Goal: Task Accomplishment & Management: Manage account settings

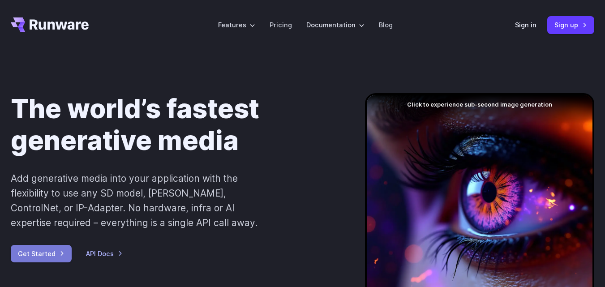
click at [47, 256] on link "Get Started" at bounding box center [41, 253] width 61 height 17
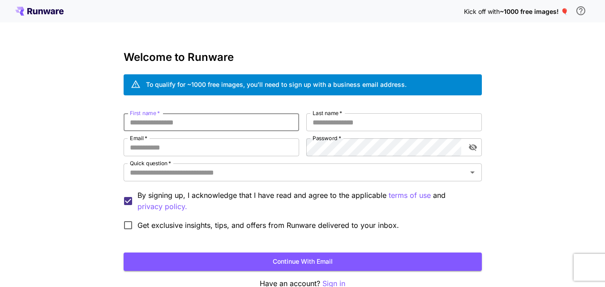
click at [144, 120] on input "First name   *" at bounding box center [212, 122] width 176 height 18
type input "***"
click at [327, 125] on input "Last name   *" at bounding box center [394, 122] width 176 height 18
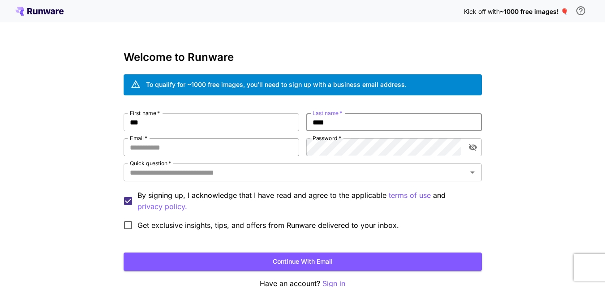
type input "****"
click at [260, 150] on input "Email   *" at bounding box center [212, 147] width 176 height 18
paste input "**********"
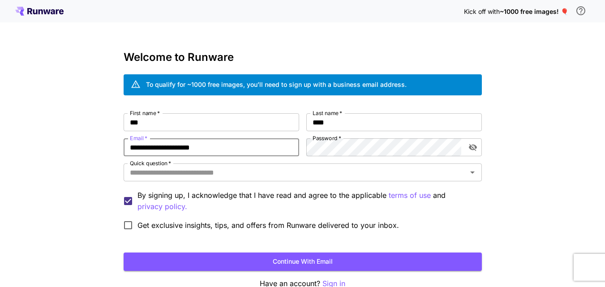
type input "**********"
click at [328, 175] on input "Quick question   *" at bounding box center [295, 172] width 338 height 13
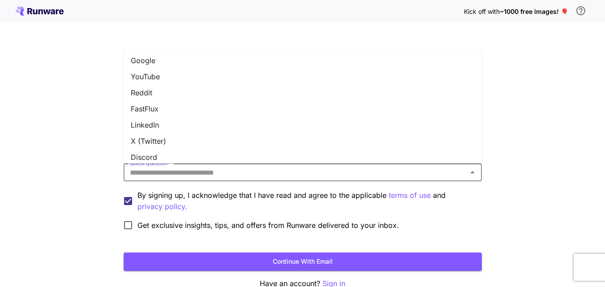
click at [186, 57] on li "Google" at bounding box center [303, 60] width 358 height 16
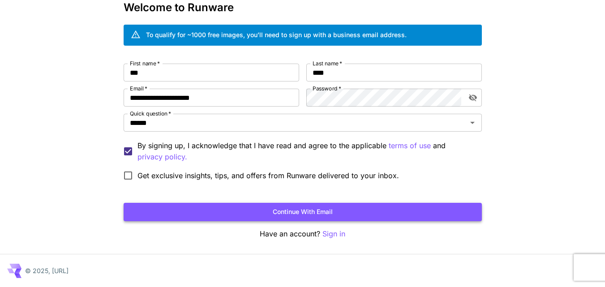
scroll to position [50, 0]
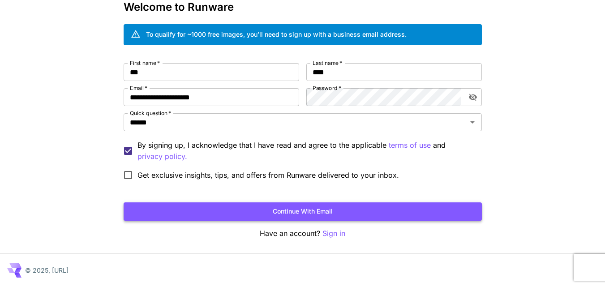
click at [266, 206] on button "Continue with email" at bounding box center [303, 211] width 358 height 18
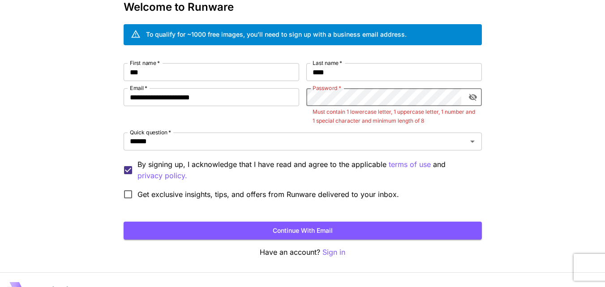
click at [471, 97] on icon "toggle password visibility" at bounding box center [472, 97] width 9 height 9
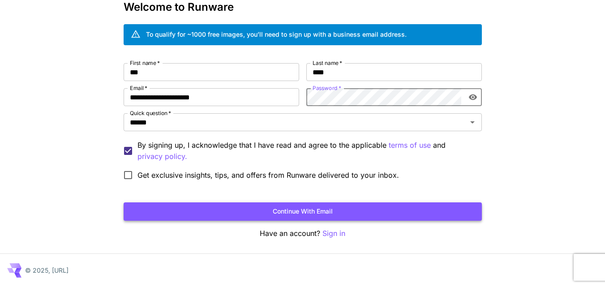
click at [367, 209] on button "Continue with email" at bounding box center [303, 211] width 358 height 18
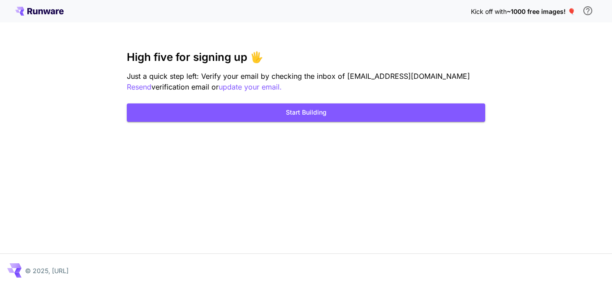
click at [367, 209] on div "Kick off with ~1000 free images! 🎈 High five for signing up 🖐️ Just a quick ste…" at bounding box center [306, 143] width 612 height 287
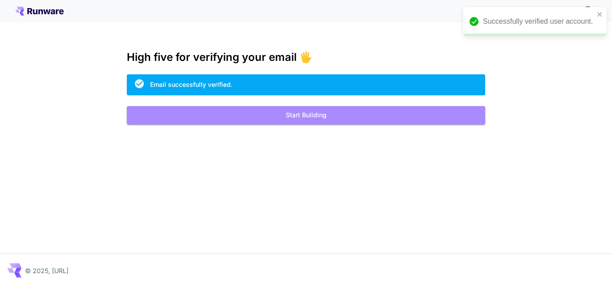
click at [311, 122] on button "Start Building" at bounding box center [306, 115] width 358 height 18
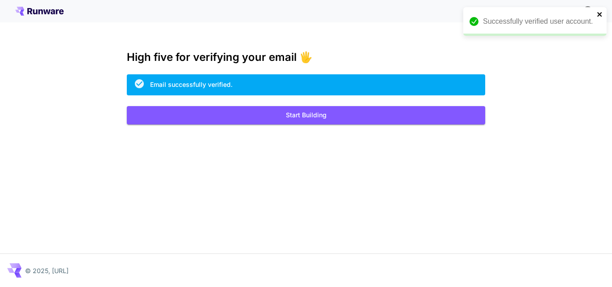
click at [600, 12] on icon "close" at bounding box center [599, 14] width 6 height 7
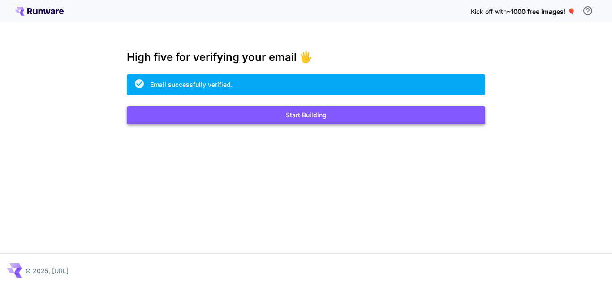
click at [477, 110] on button "Start Building" at bounding box center [306, 115] width 358 height 18
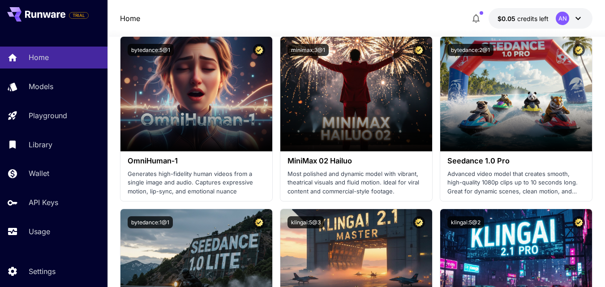
scroll to position [257, 0]
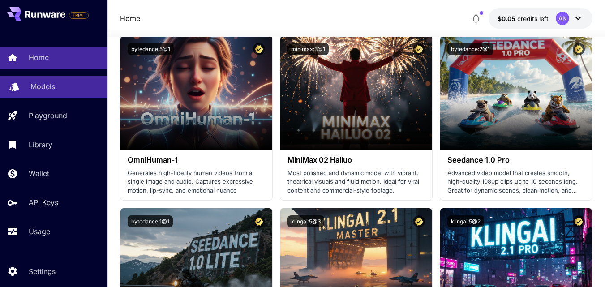
click at [50, 87] on p "Models" at bounding box center [42, 86] width 25 height 11
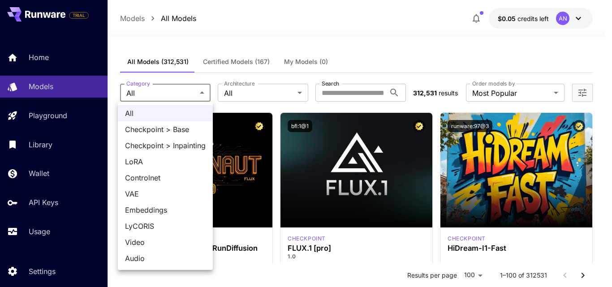
click at [285, 40] on div at bounding box center [306, 143] width 612 height 287
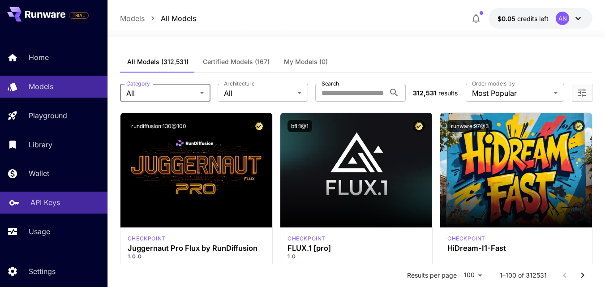
click at [53, 204] on p "API Keys" at bounding box center [45, 202] width 30 height 11
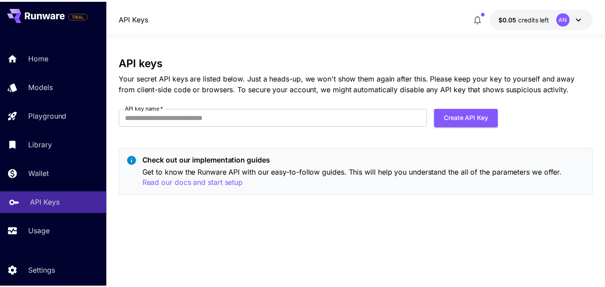
scroll to position [26, 0]
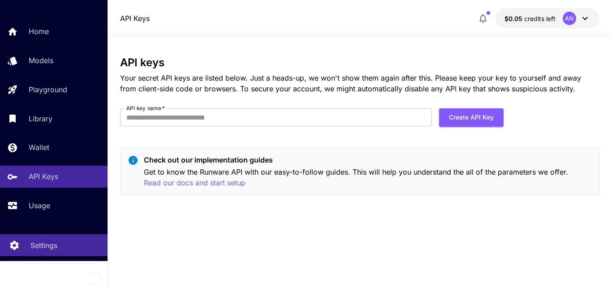
click at [45, 253] on link "Settings" at bounding box center [53, 245] width 107 height 22
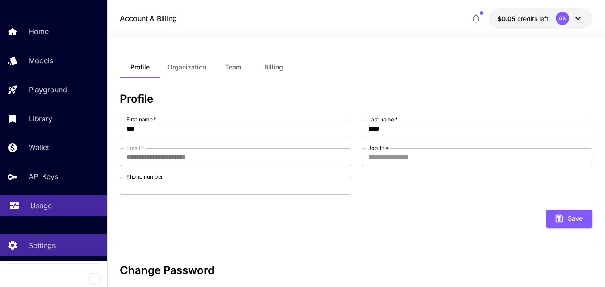
click at [47, 203] on p "Usage" at bounding box center [40, 205] width 21 height 11
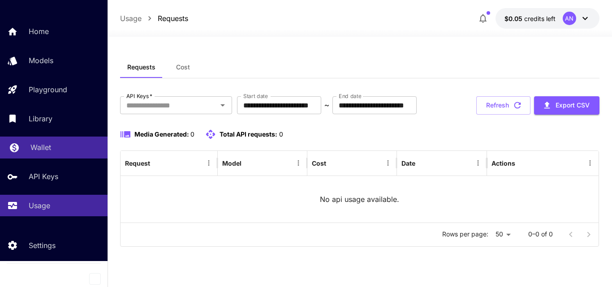
click at [80, 150] on div "Wallet" at bounding box center [65, 147] width 70 height 11
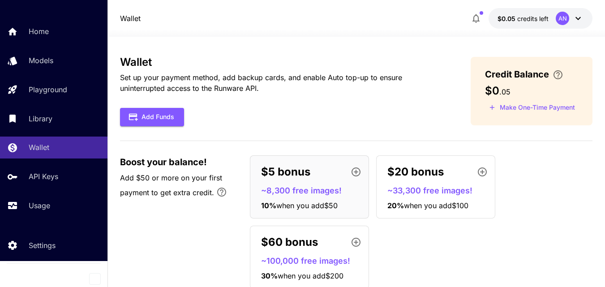
scroll to position [1, 0]
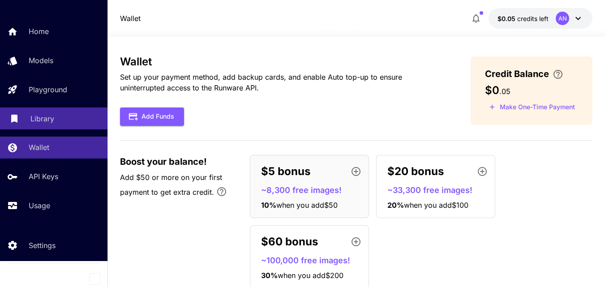
click at [73, 118] on div "Library" at bounding box center [65, 118] width 70 height 11
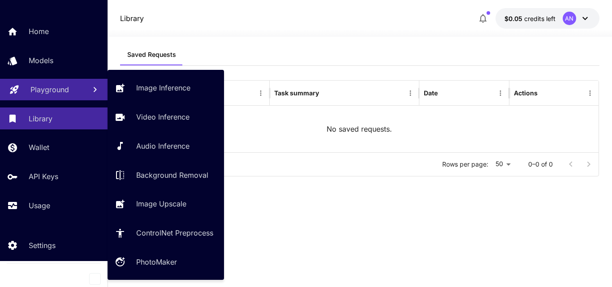
click at [72, 92] on div "Playground" at bounding box center [54, 89] width 48 height 11
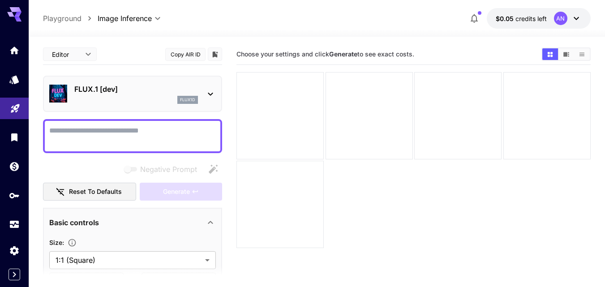
click at [183, 16] on div "**********" at bounding box center [317, 18] width 548 height 21
click at [13, 81] on icon "Models" at bounding box center [14, 79] width 11 height 11
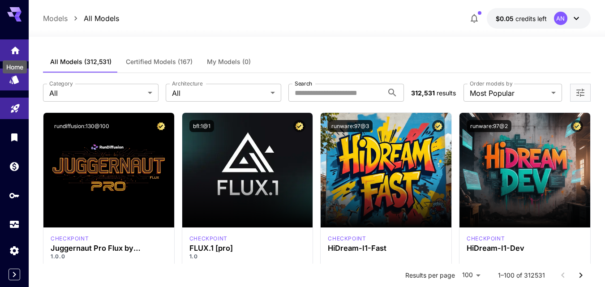
click at [13, 51] on icon "Home" at bounding box center [15, 48] width 9 height 8
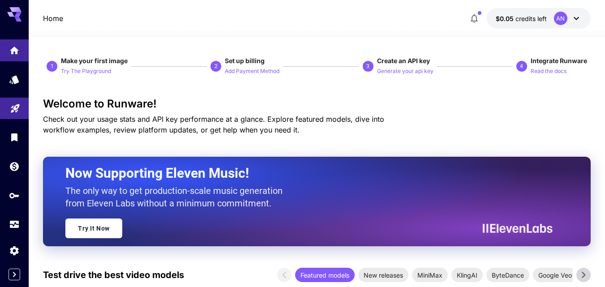
click at [577, 21] on icon at bounding box center [576, 18] width 11 height 11
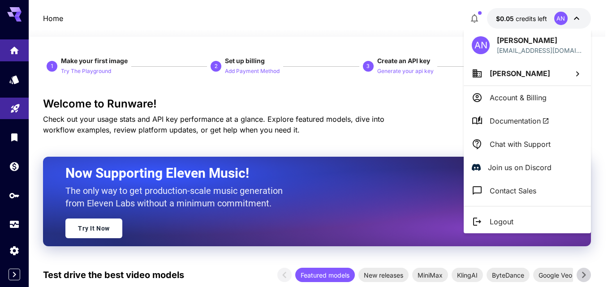
click at [609, 110] on div at bounding box center [306, 143] width 612 height 287
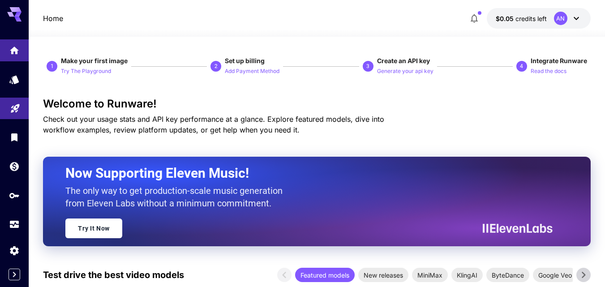
click at [474, 18] on icon "button" at bounding box center [474, 18] width 11 height 11
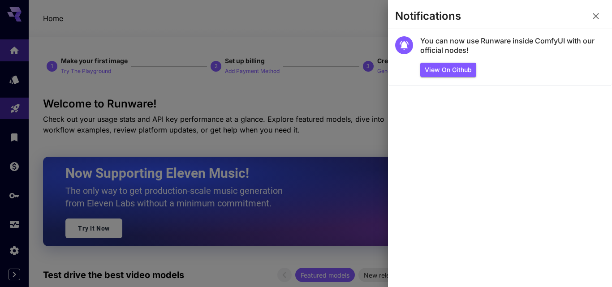
click at [595, 13] on icon "button" at bounding box center [595, 16] width 11 height 11
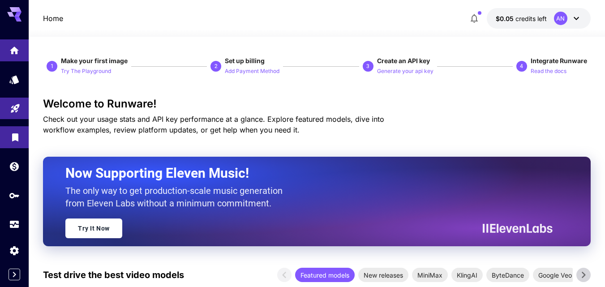
click at [13, 141] on link at bounding box center [14, 137] width 29 height 22
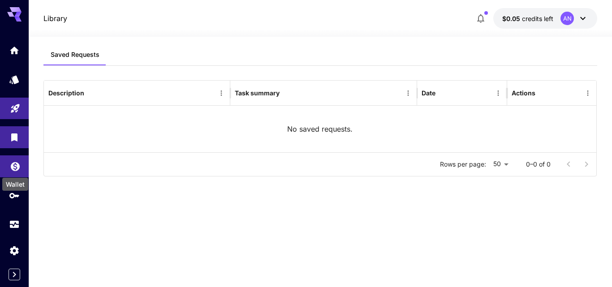
click at [13, 160] on icon "Wallet" at bounding box center [15, 163] width 9 height 9
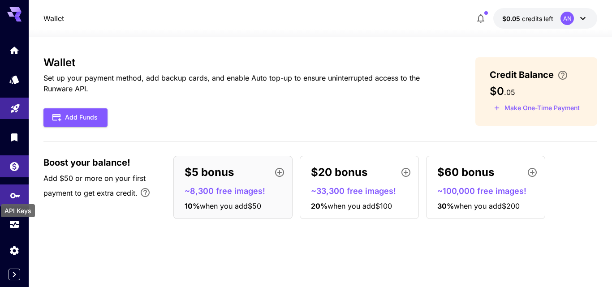
click at [14, 194] on icon "API Keys" at bounding box center [15, 192] width 10 height 5
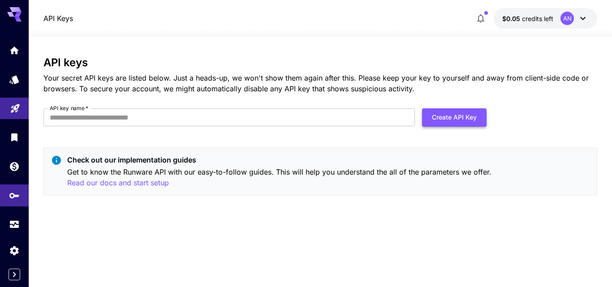
click at [466, 117] on button "Create API Key" at bounding box center [454, 117] width 64 height 18
type input "*****"
click at [470, 114] on button "Create API Key" at bounding box center [454, 117] width 64 height 18
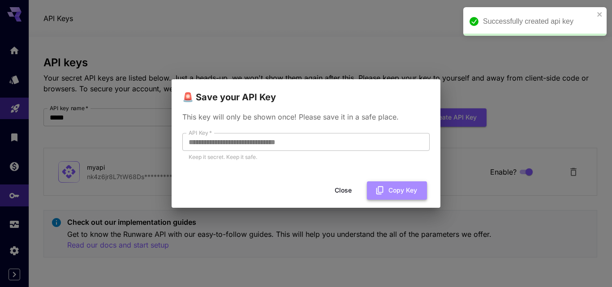
click at [384, 197] on button "Copy Key" at bounding box center [397, 190] width 60 height 18
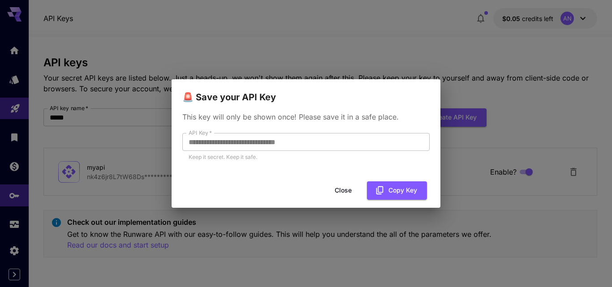
click at [482, 103] on div "**********" at bounding box center [306, 143] width 612 height 287
click at [350, 191] on button "Close" at bounding box center [343, 190] width 40 height 18
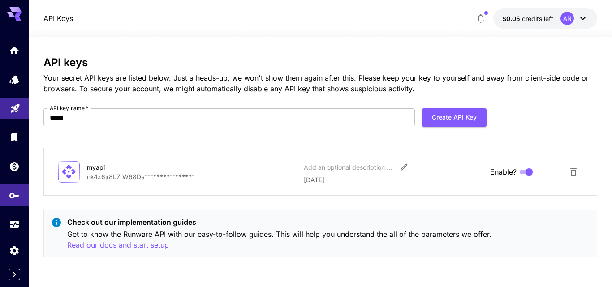
click at [160, 176] on p "**********" at bounding box center [192, 176] width 210 height 9
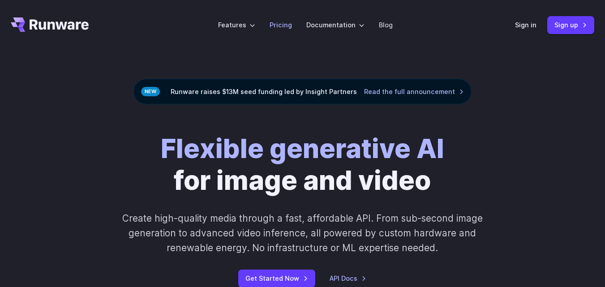
click at [287, 27] on link "Pricing" at bounding box center [281, 25] width 22 height 10
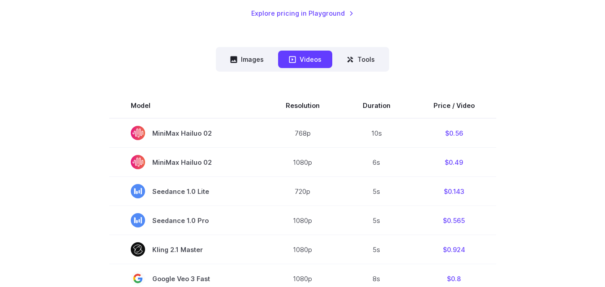
scroll to position [203, 0]
click at [243, 64] on button "Images" at bounding box center [246, 59] width 55 height 17
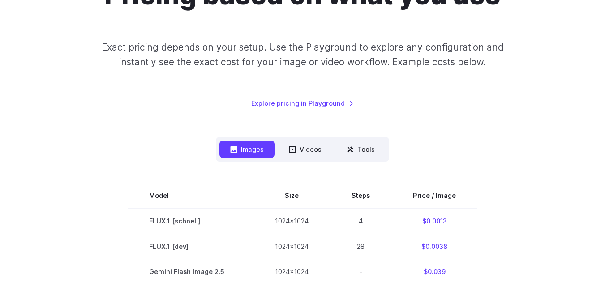
scroll to position [166, 0]
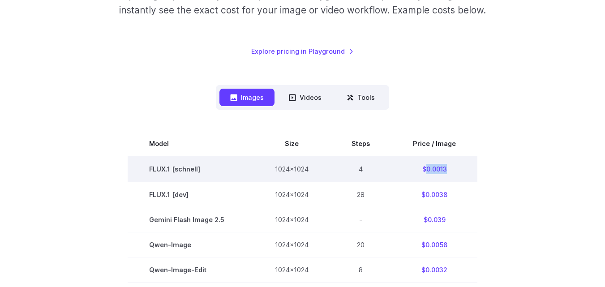
drag, startPoint x: 424, startPoint y: 169, endPoint x: 452, endPoint y: 168, distance: 28.2
click at [452, 168] on td "$0.0013" at bounding box center [434, 169] width 86 height 26
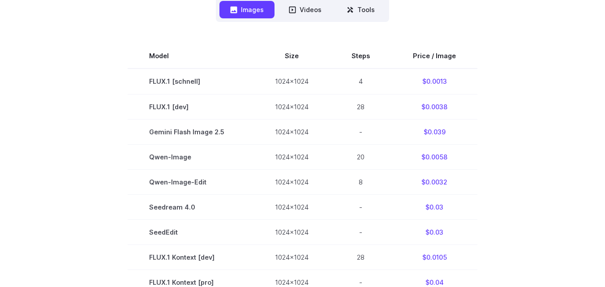
scroll to position [246, 0]
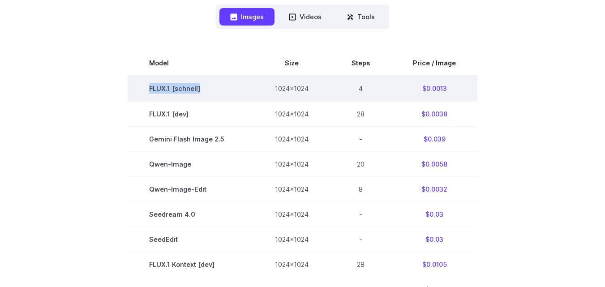
drag, startPoint x: 152, startPoint y: 88, endPoint x: 204, endPoint y: 90, distance: 51.5
click at [204, 90] on td "FLUX.1 [schnell]" at bounding box center [191, 89] width 126 height 26
copy td "FLUX.1 [schnell]"
click at [204, 90] on td "FLUX.1 [schnell]" at bounding box center [191, 89] width 126 height 26
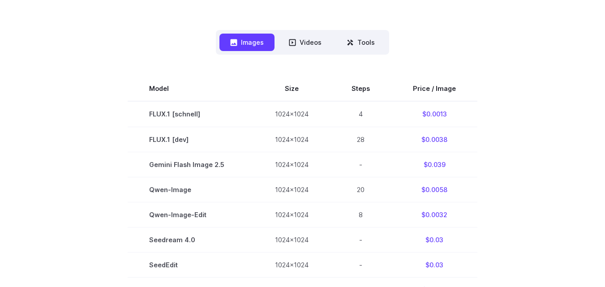
scroll to position [220, 0]
